Goal: Task Accomplishment & Management: Manage account settings

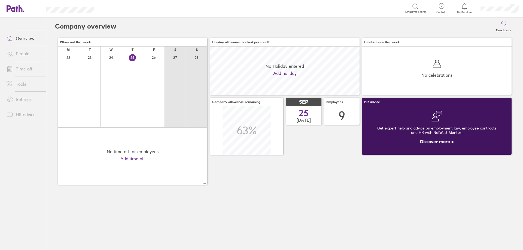
scroll to position [48, 150]
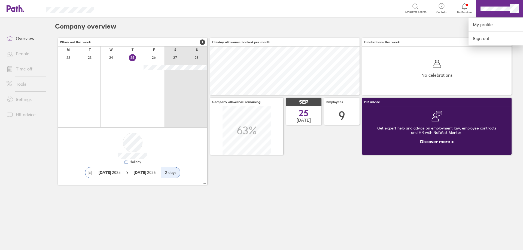
click at [470, 7] on div at bounding box center [261, 125] width 523 height 250
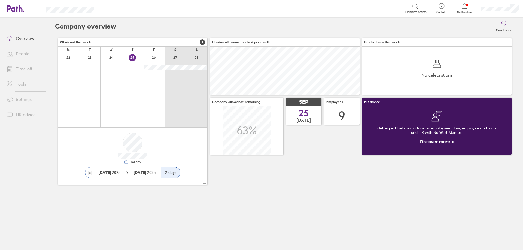
click at [466, 7] on icon at bounding box center [464, 6] width 7 height 7
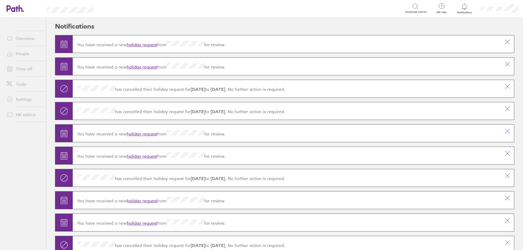
click at [135, 43] on link "holiday request" at bounding box center [142, 44] width 30 height 5
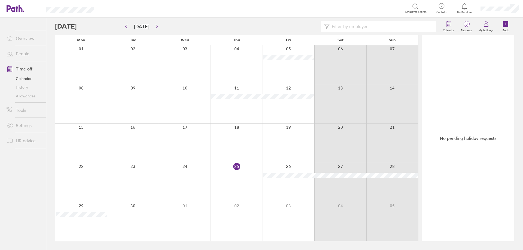
click at [32, 108] on link "Tools" at bounding box center [24, 110] width 44 height 11
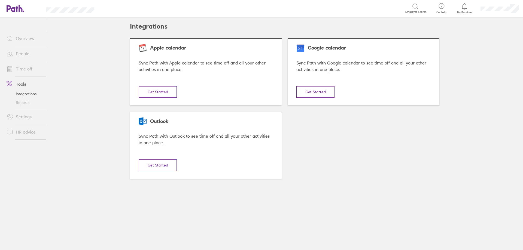
click at [25, 100] on link "Reports" at bounding box center [24, 102] width 44 height 9
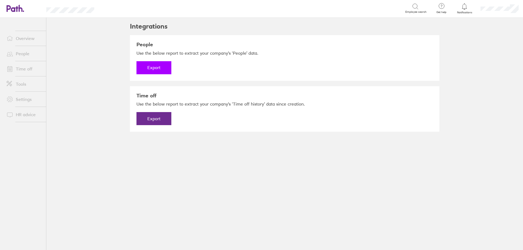
click at [159, 67] on button "Export" at bounding box center [153, 67] width 35 height 13
click at [160, 120] on button "Export" at bounding box center [153, 118] width 35 height 13
click at [154, 64] on link "Download" at bounding box center [153, 67] width 35 height 13
click at [156, 122] on link "Download" at bounding box center [153, 118] width 35 height 13
click at [169, 221] on div "Integrations People Use the below report to extract your company's ‘People’ dat…" at bounding box center [284, 134] width 327 height 233
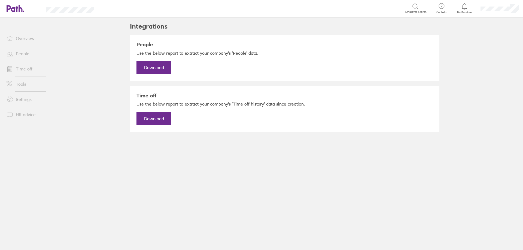
click at [25, 57] on link "People" at bounding box center [24, 53] width 44 height 11
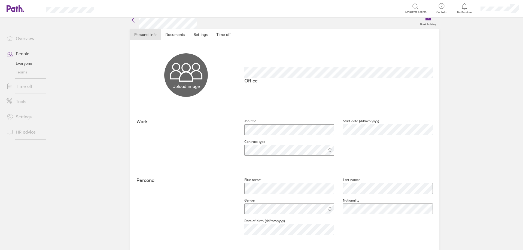
scroll to position [6, 0]
click at [171, 37] on link "Documents" at bounding box center [175, 35] width 28 height 11
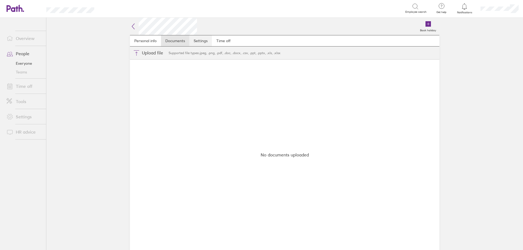
click at [195, 39] on link "Settings" at bounding box center [200, 40] width 23 height 11
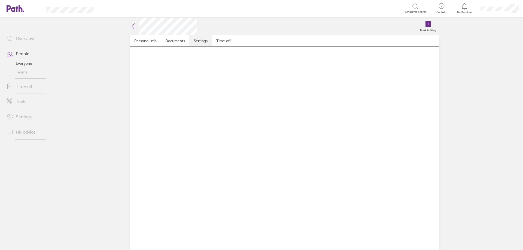
click at [195, 42] on link "Settings" at bounding box center [200, 40] width 23 height 11
click at [194, 45] on link "Settings" at bounding box center [200, 40] width 23 height 11
click at [215, 44] on link "Time off" at bounding box center [223, 40] width 23 height 11
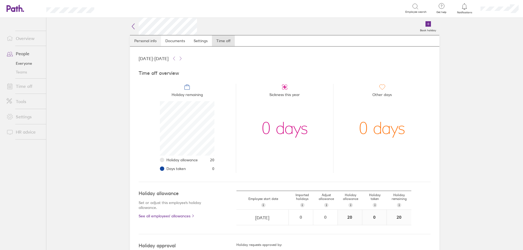
click at [140, 43] on link "Personal info" at bounding box center [145, 40] width 31 height 11
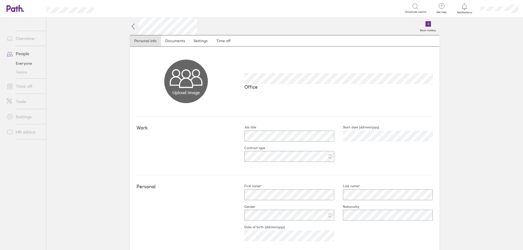
click at [134, 28] on icon at bounding box center [133, 26] width 7 height 7
click at [133, 27] on icon at bounding box center [133, 26] width 7 height 7
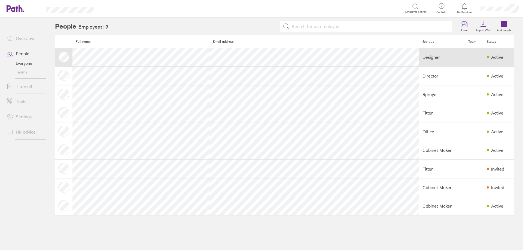
drag, startPoint x: 402, startPoint y: 61, endPoint x: 380, endPoint y: 61, distance: 22.6
click at [419, 61] on td "Designer" at bounding box center [442, 57] width 46 height 19
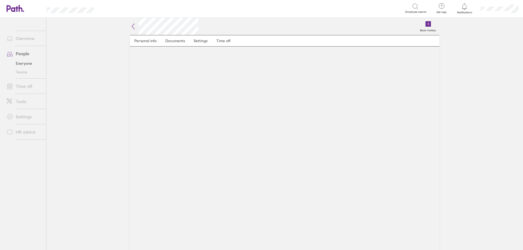
click at [130, 25] on icon at bounding box center [133, 26] width 7 height 7
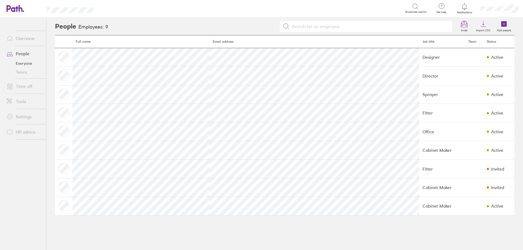
click at [20, 42] on link "Overview" at bounding box center [24, 38] width 44 height 11
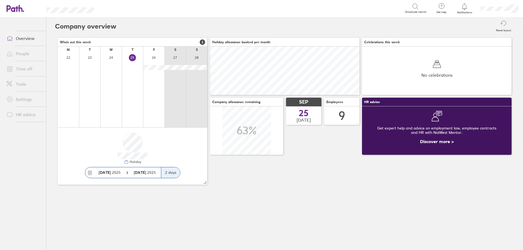
scroll to position [48, 150]
click at [22, 9] on icon at bounding box center [21, 8] width 4 height 7
